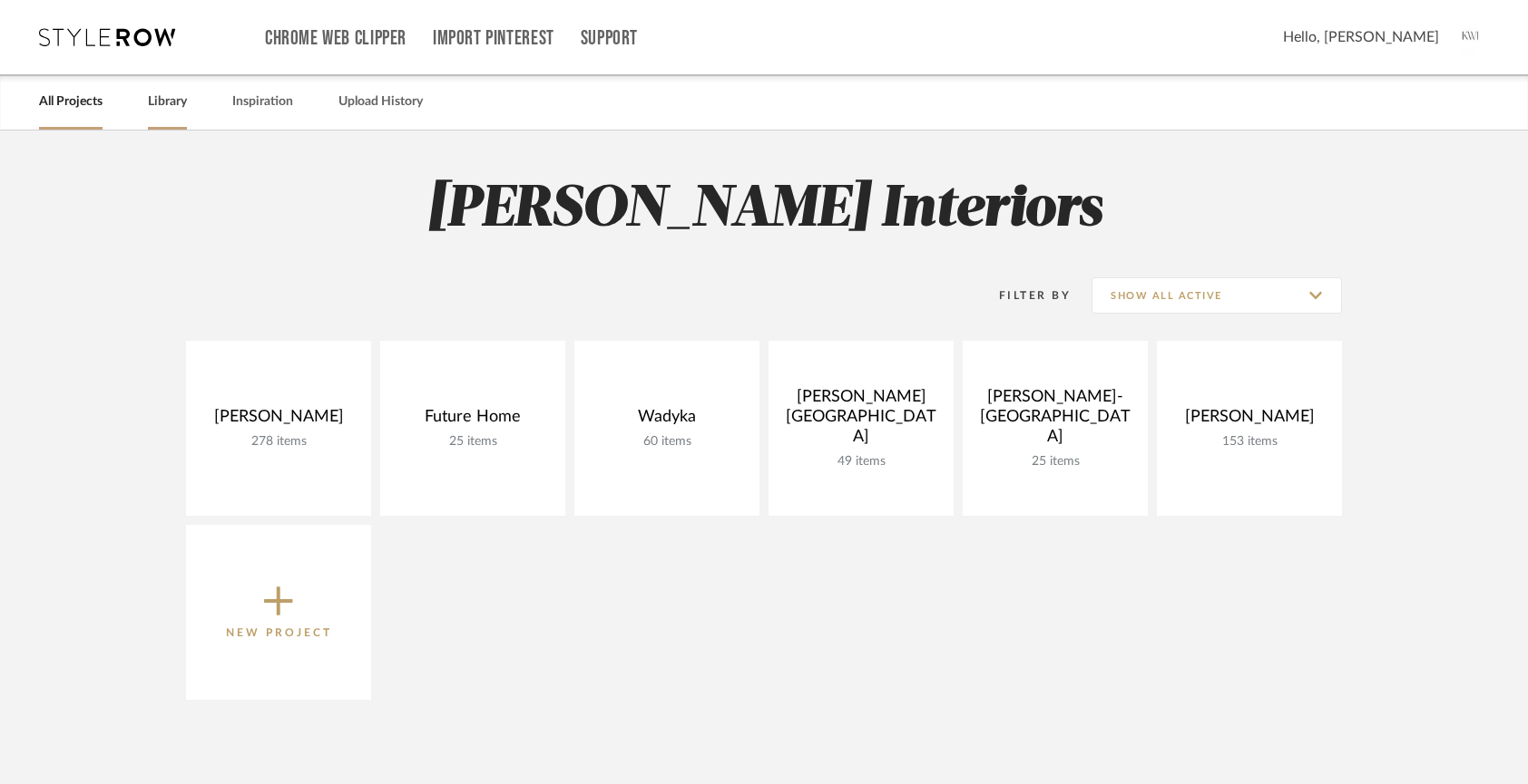
click at [167, 100] on link "Library" at bounding box center [167, 102] width 39 height 25
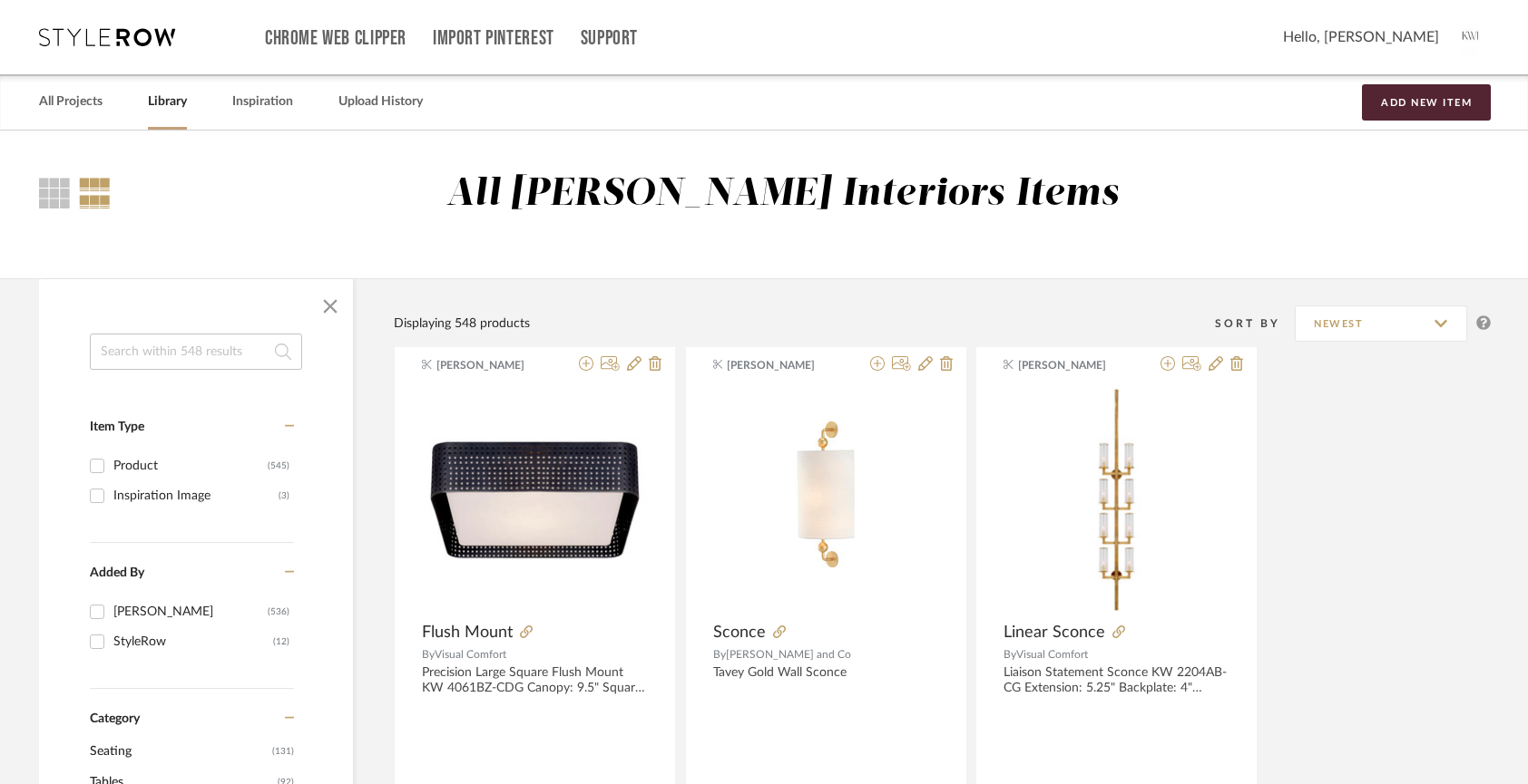
click at [182, 356] on input at bounding box center [196, 352] width 212 height 36
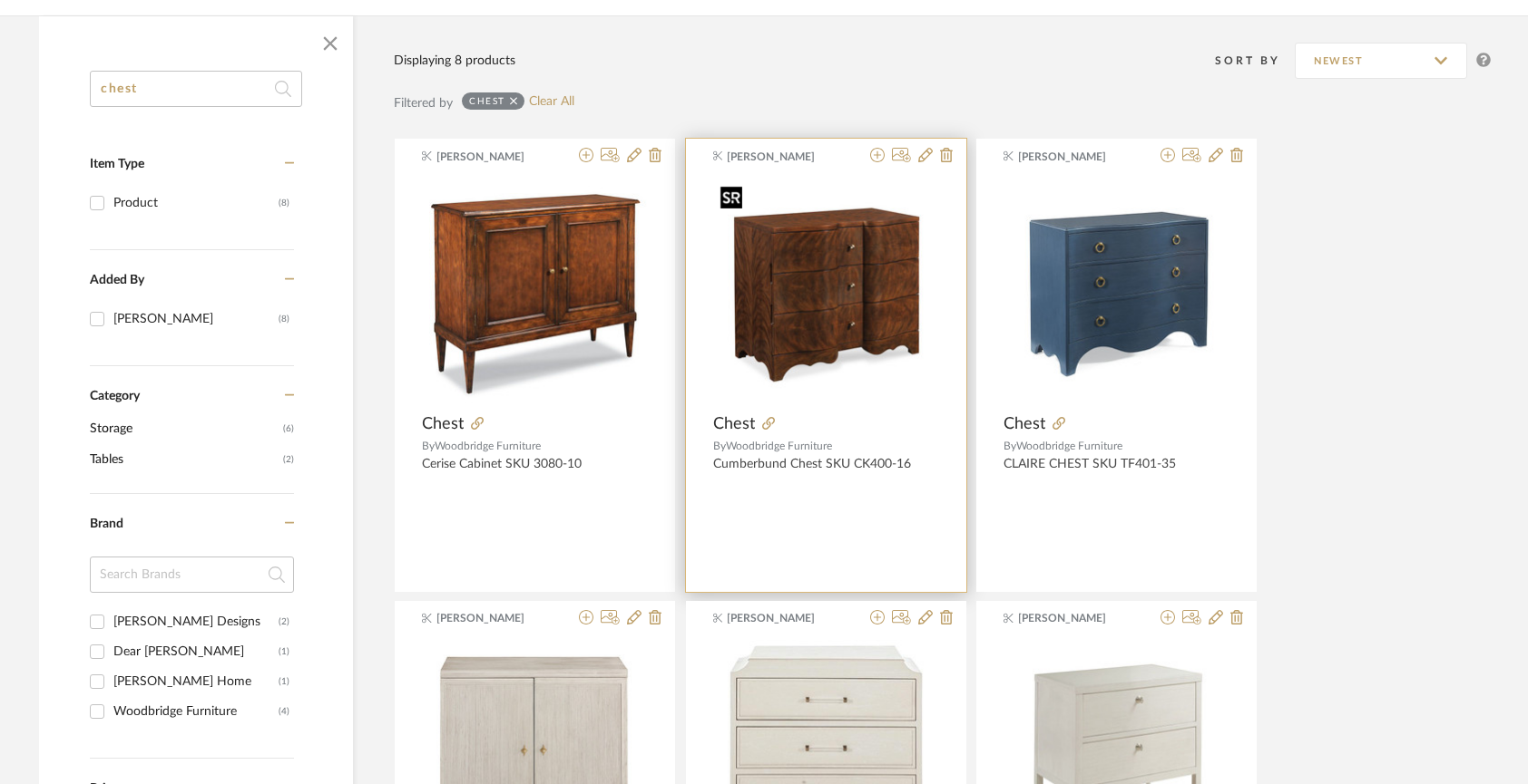
scroll to position [285, 0]
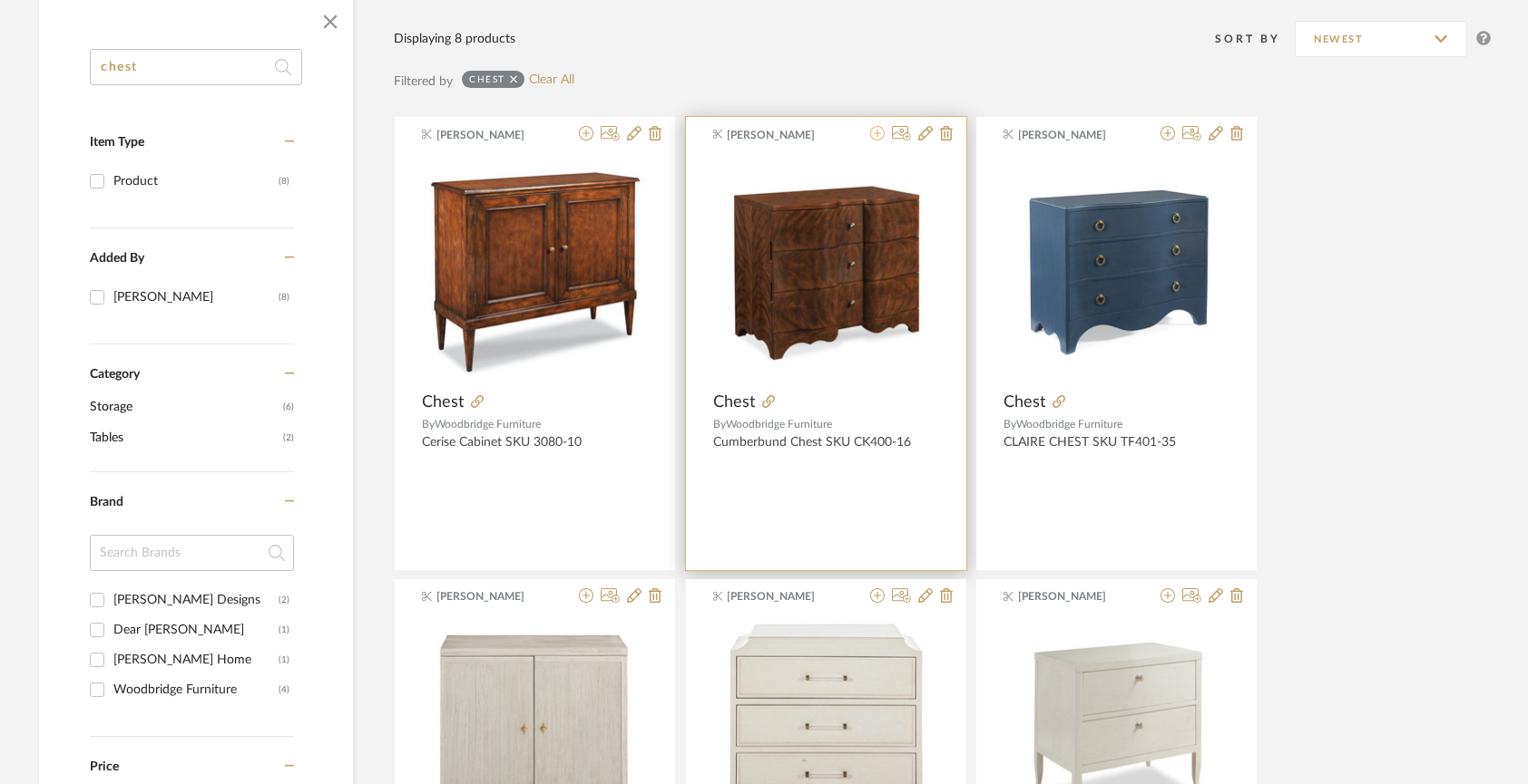
click at [877, 134] on icon at bounding box center [877, 134] width 15 height 15
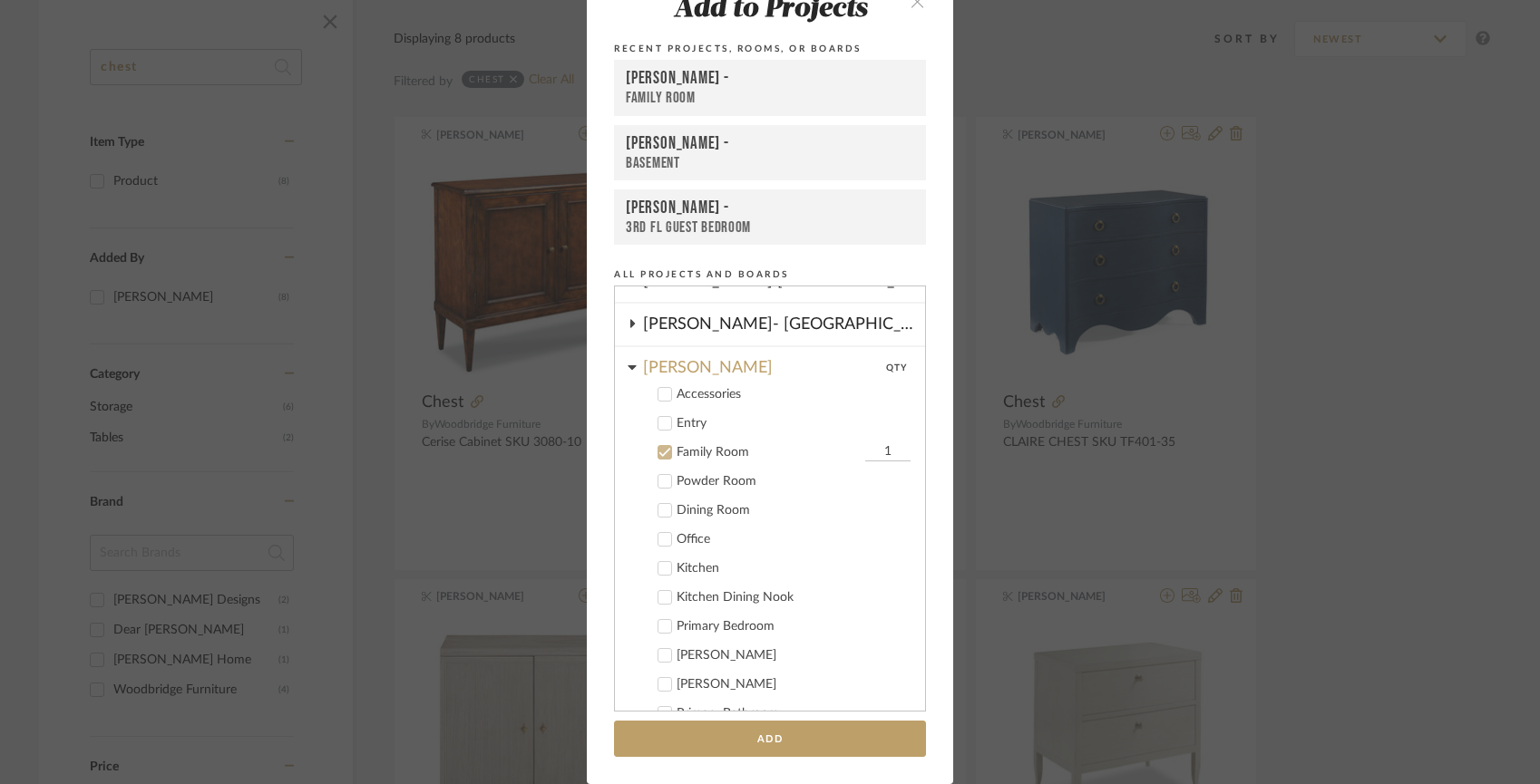
scroll to position [196, 0]
click at [666, 451] on label "Family Room 1" at bounding box center [776, 455] width 268 height 18
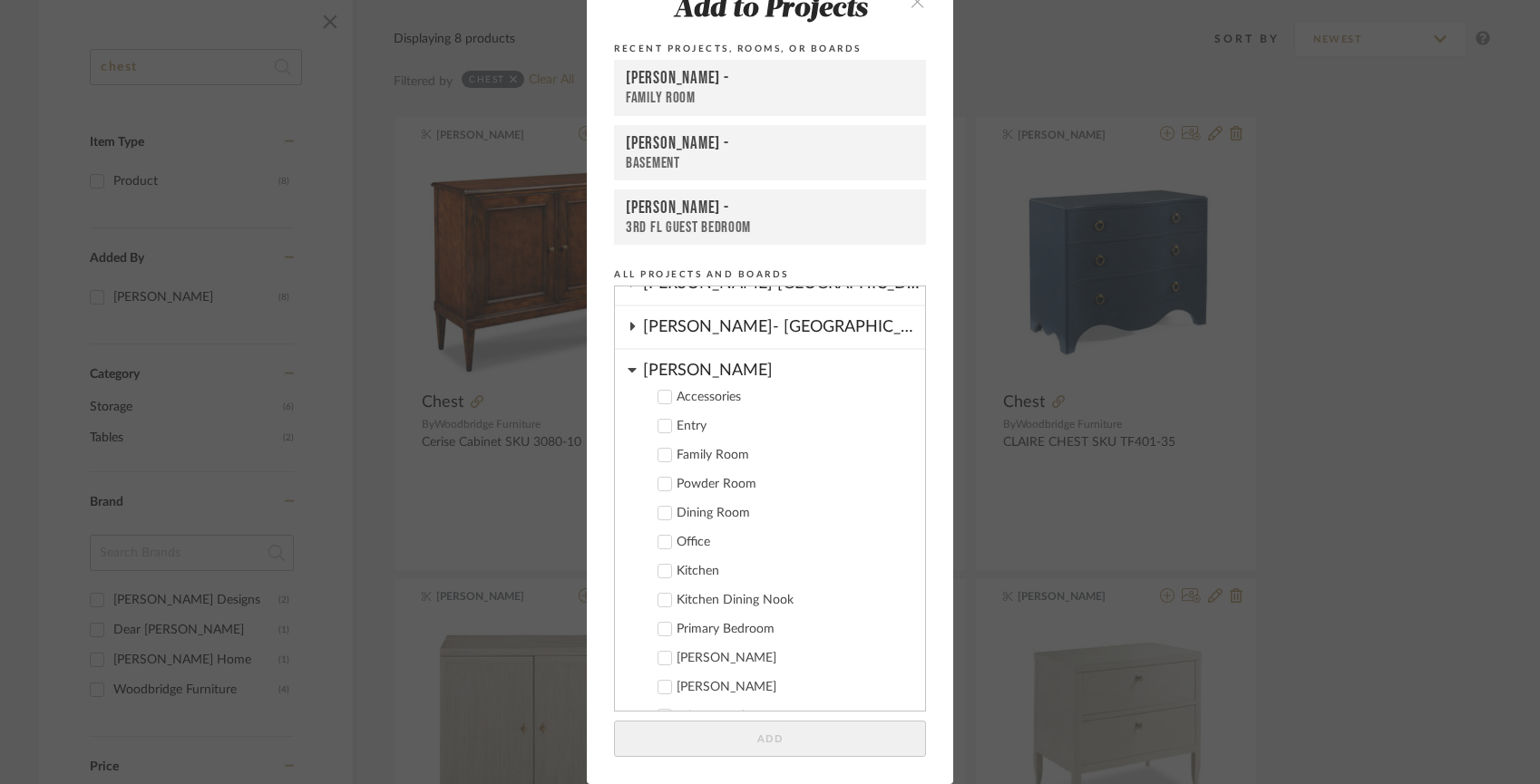
click at [666, 369] on div "[PERSON_NAME]" at bounding box center [784, 366] width 282 height 32
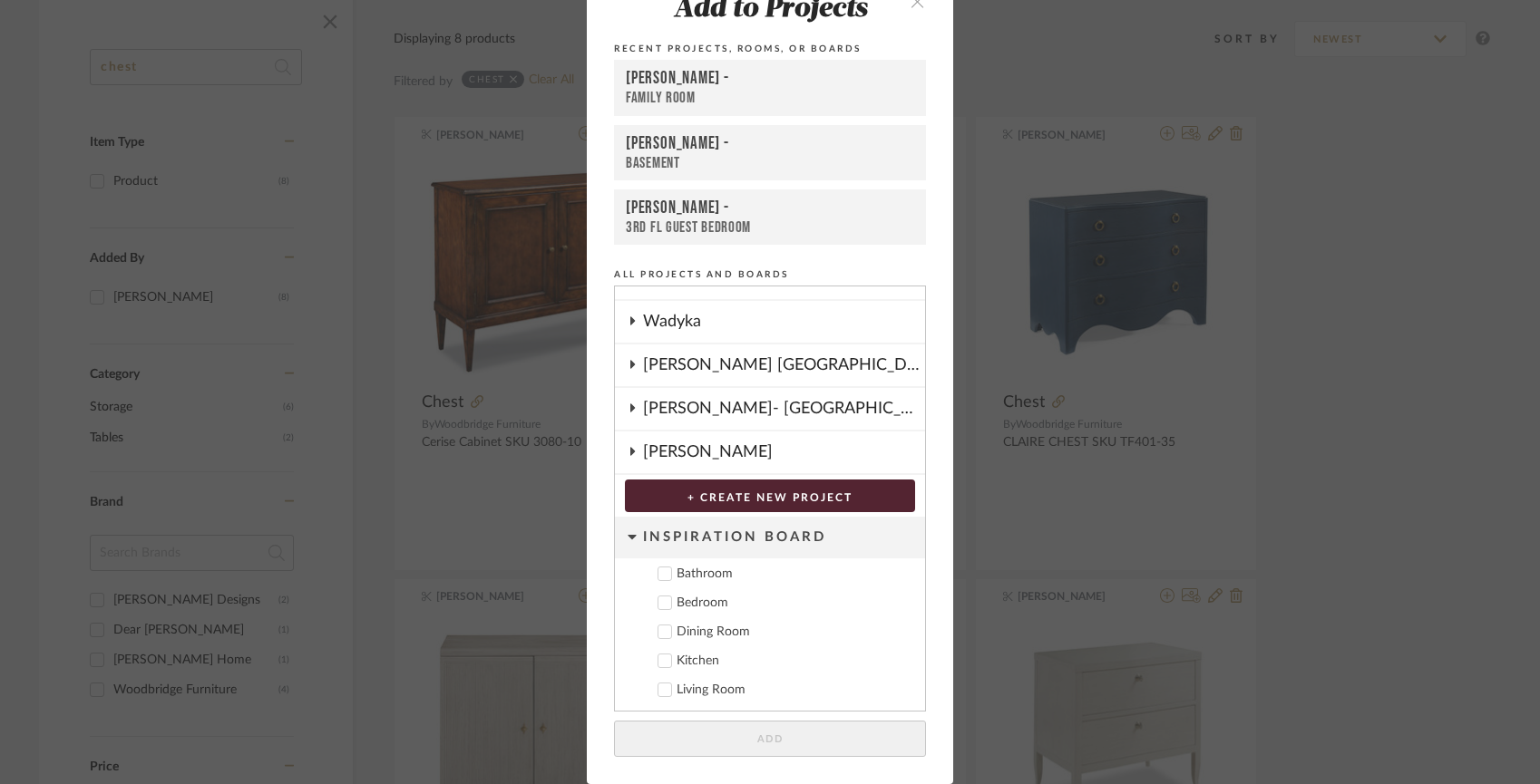
scroll to position [0, 0]
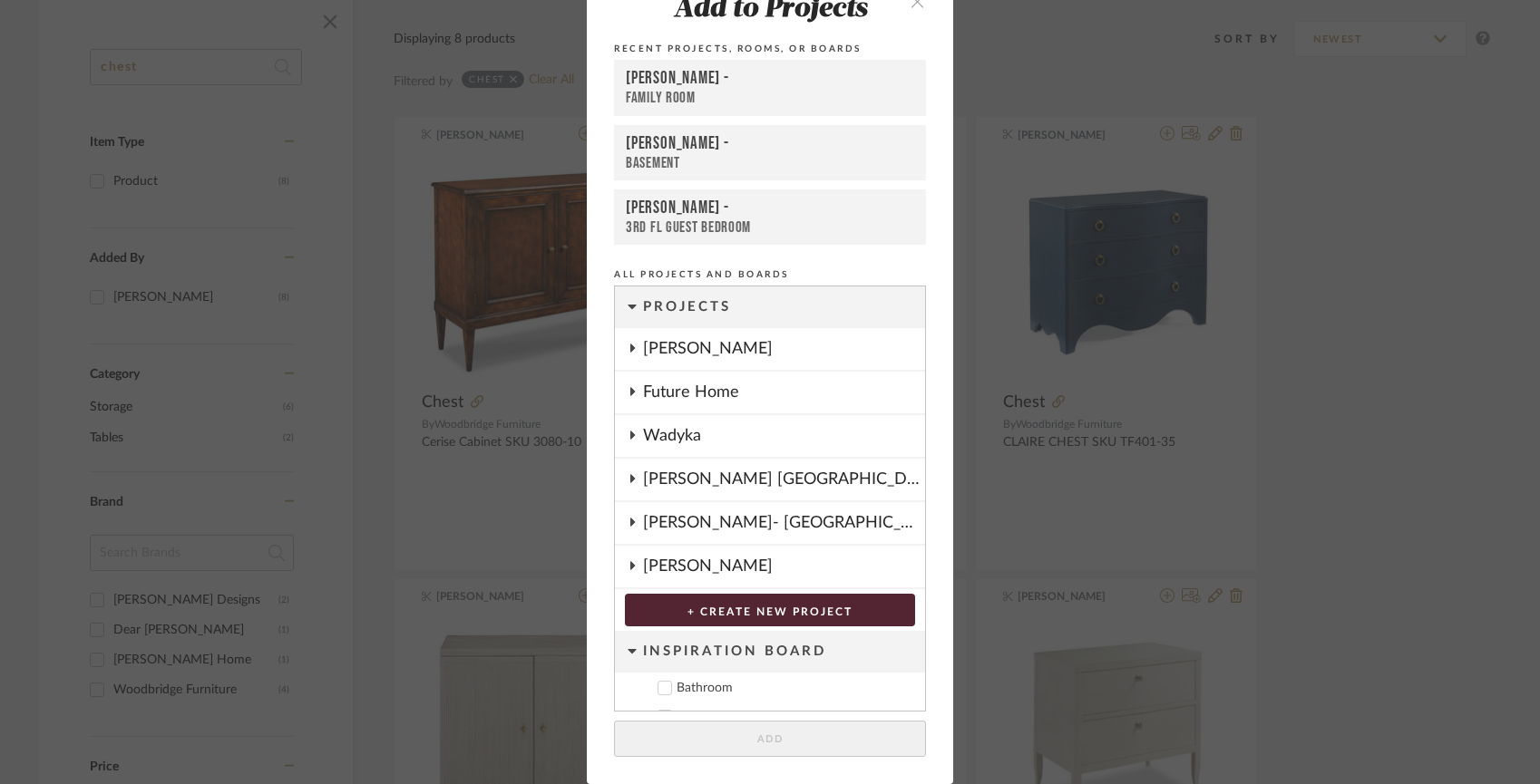
click at [662, 357] on div "[PERSON_NAME]" at bounding box center [784, 349] width 282 height 42
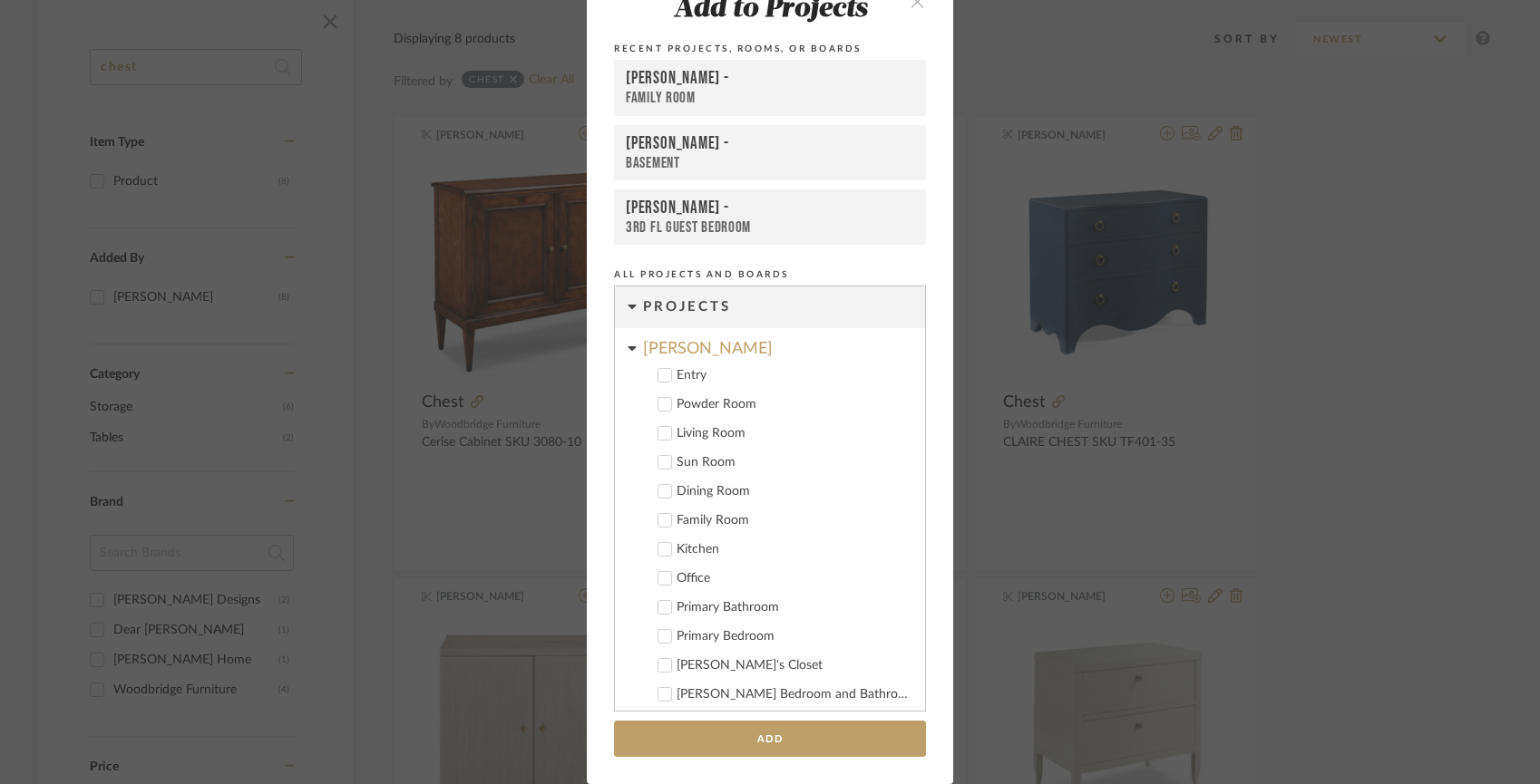
click at [659, 437] on icon at bounding box center [665, 433] width 13 height 13
click at [659, 465] on icon at bounding box center [665, 463] width 12 height 9
click at [659, 488] on icon at bounding box center [665, 491] width 13 height 13
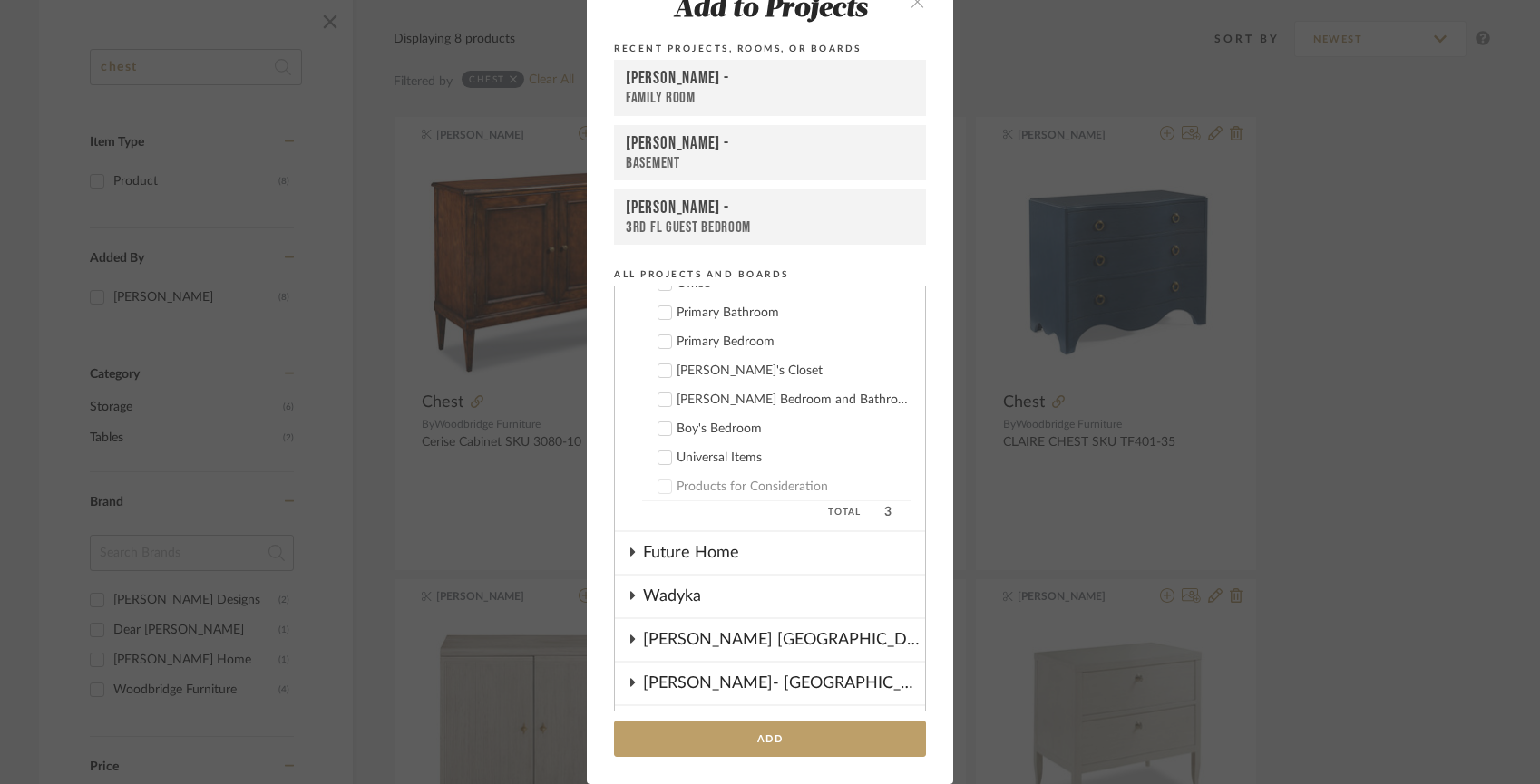
scroll to position [569, 0]
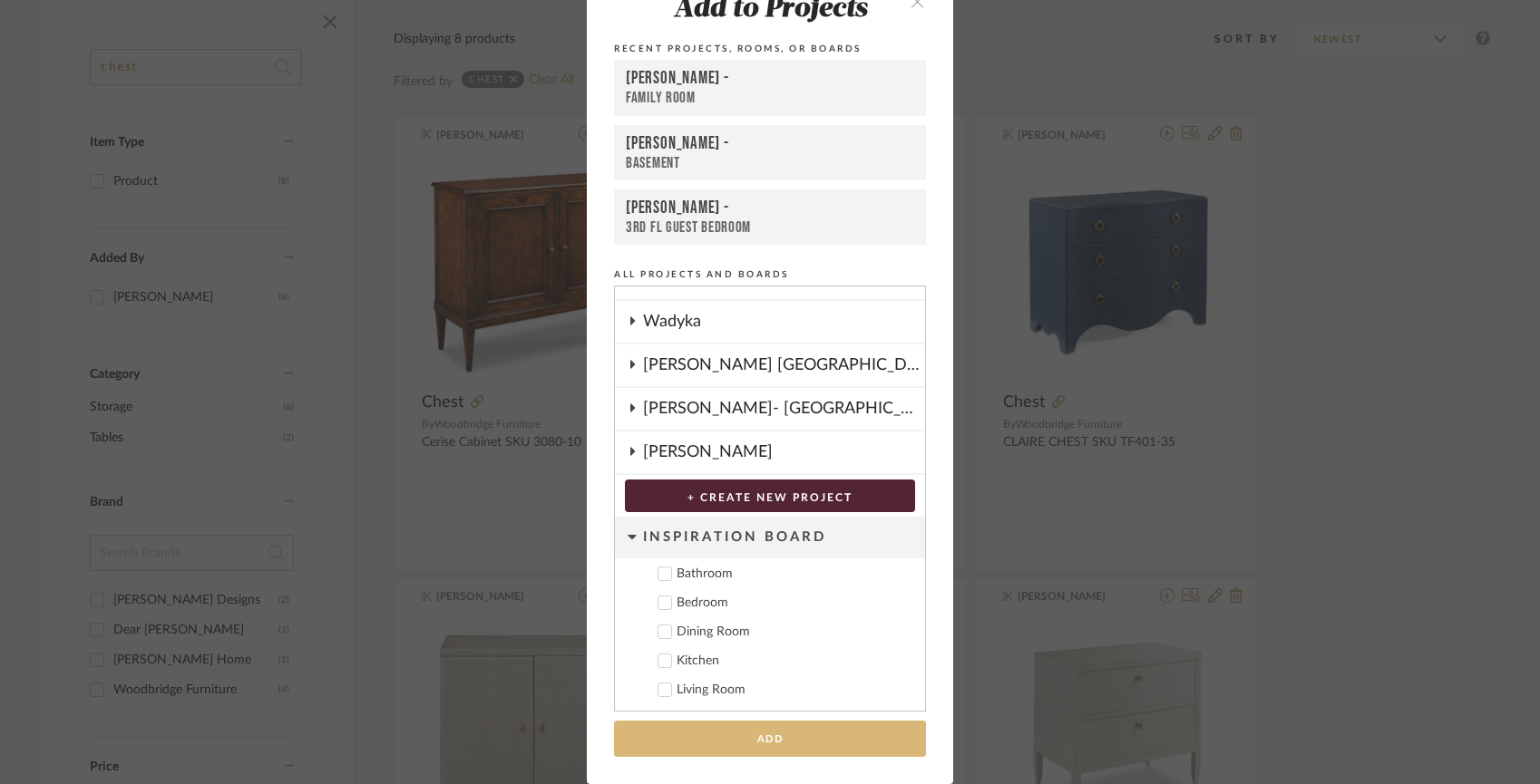
click at [739, 745] on button "Add" at bounding box center [770, 739] width 312 height 37
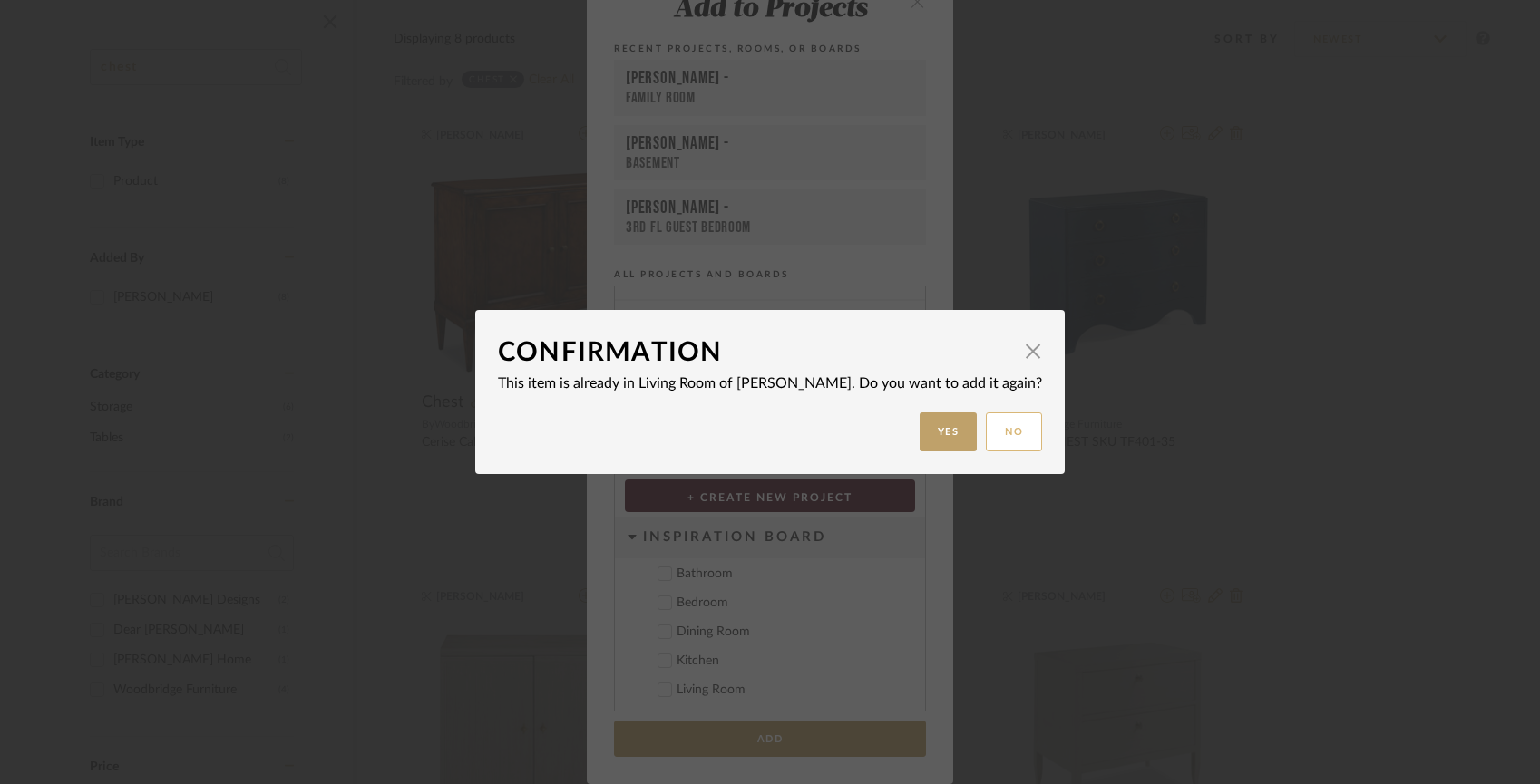
click at [986, 436] on button "No" at bounding box center [1014, 432] width 56 height 39
click at [980, 436] on button "No" at bounding box center [1008, 432] width 56 height 39
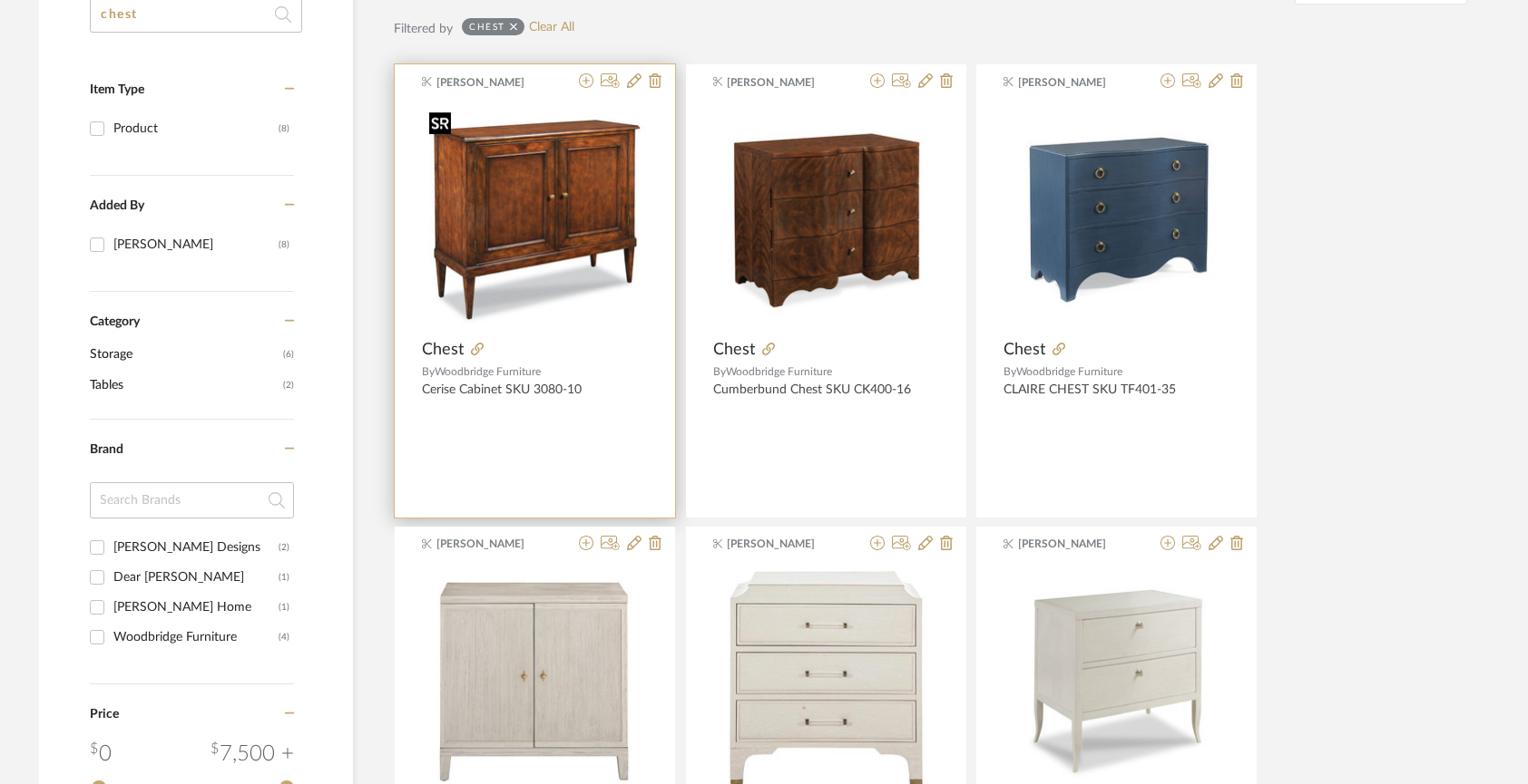
scroll to position [0, 0]
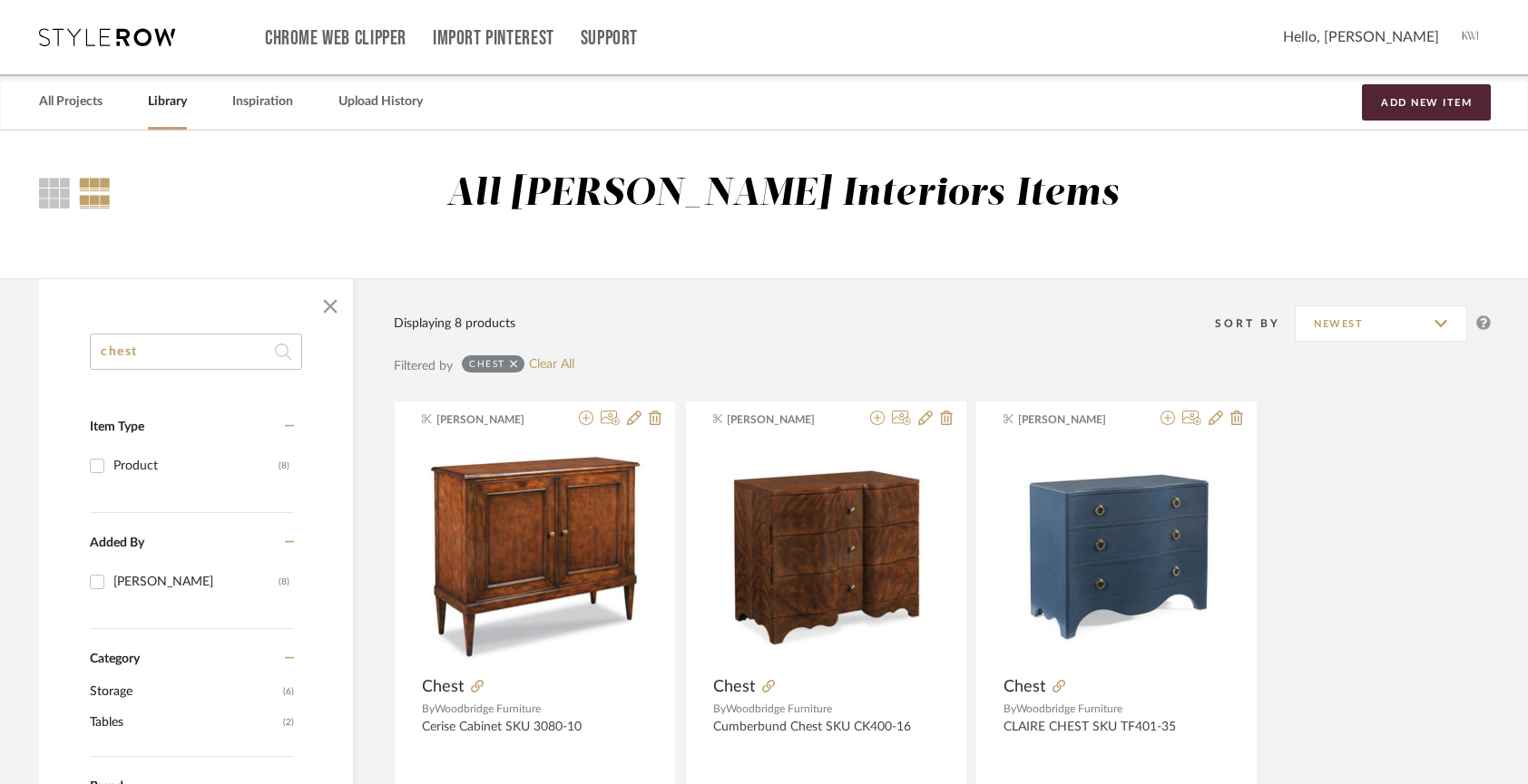
click at [228, 352] on input "chest" at bounding box center [196, 352] width 212 height 36
drag, startPoint x: 231, startPoint y: 352, endPoint x: 35, endPoint y: 327, distance: 197.6
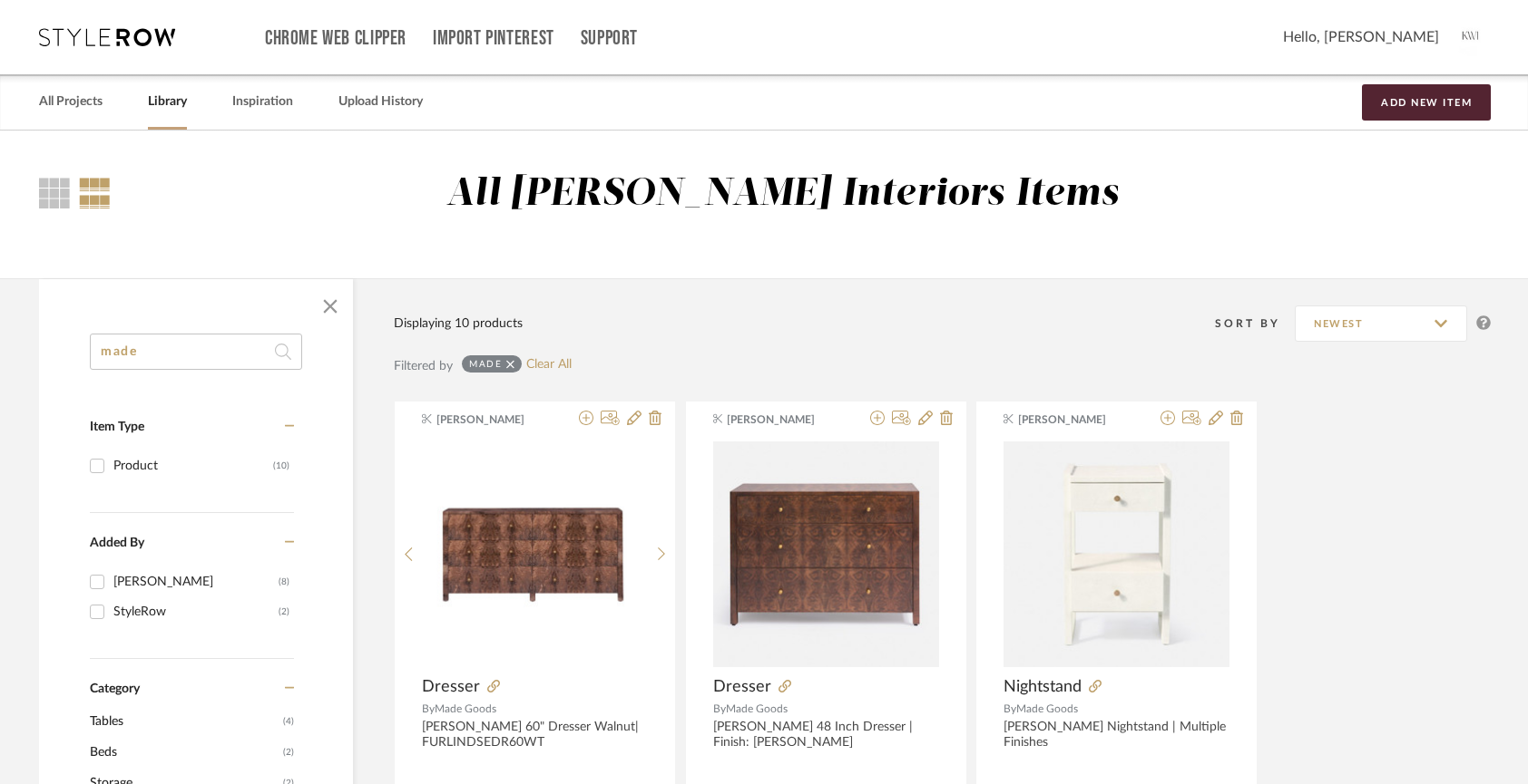
type input "made"
